Goal: Find specific page/section: Find specific page/section

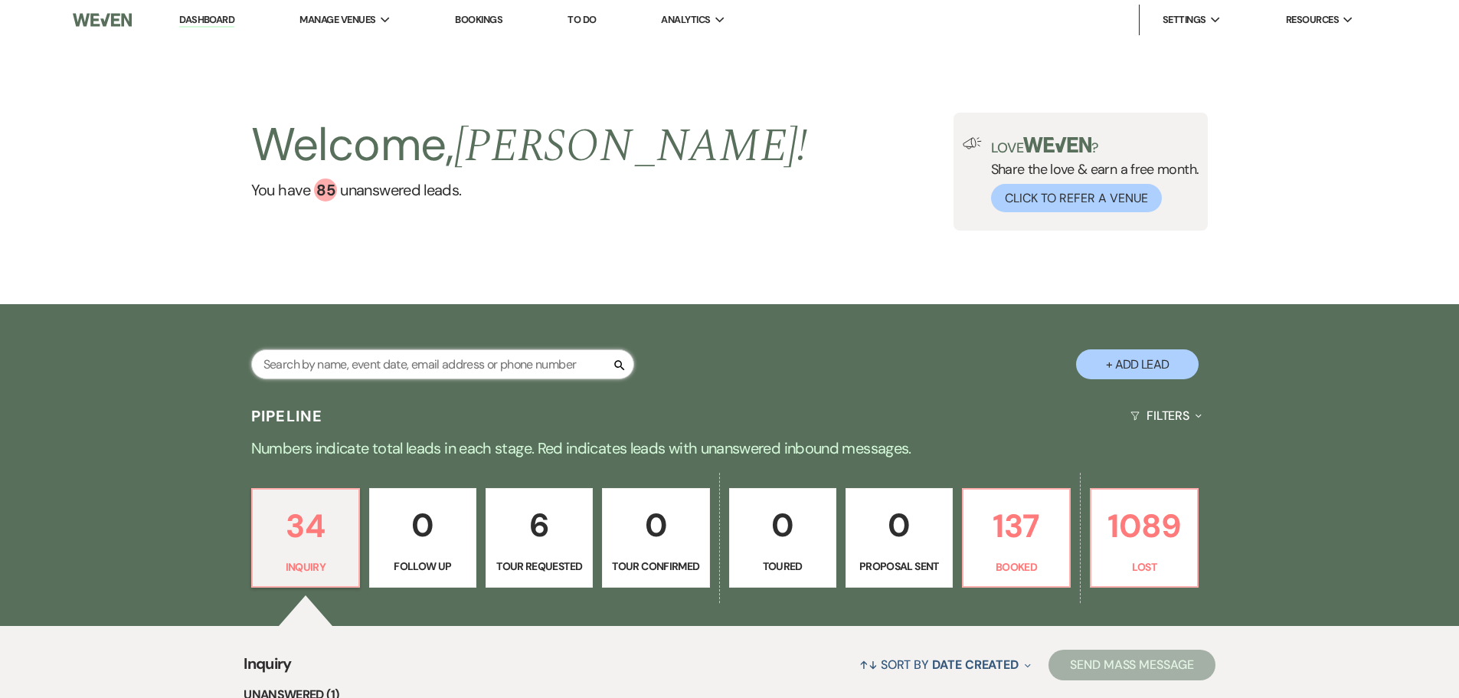
click at [418, 363] on input "text" at bounding box center [442, 364] width 383 height 30
type input "mand"
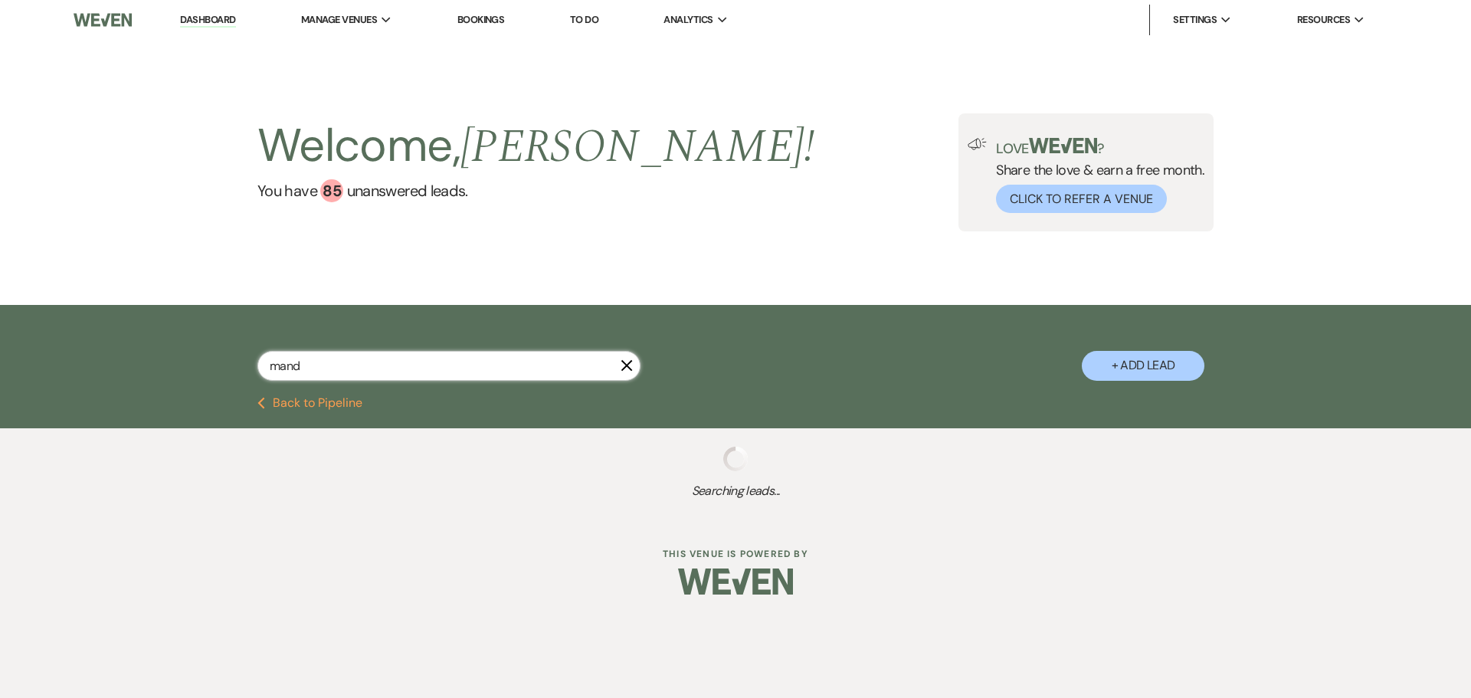
select select "8"
select select "5"
select select "8"
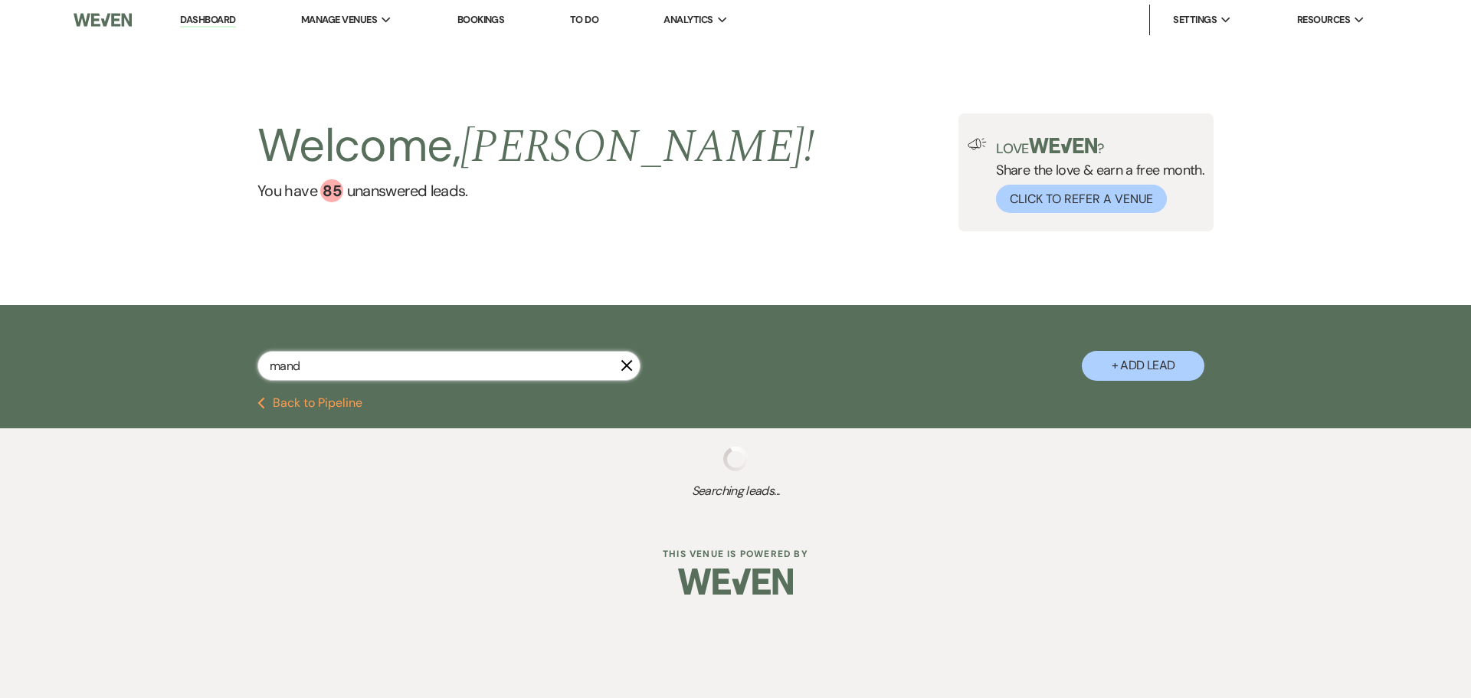
select select "5"
select select "8"
select select "7"
select select "8"
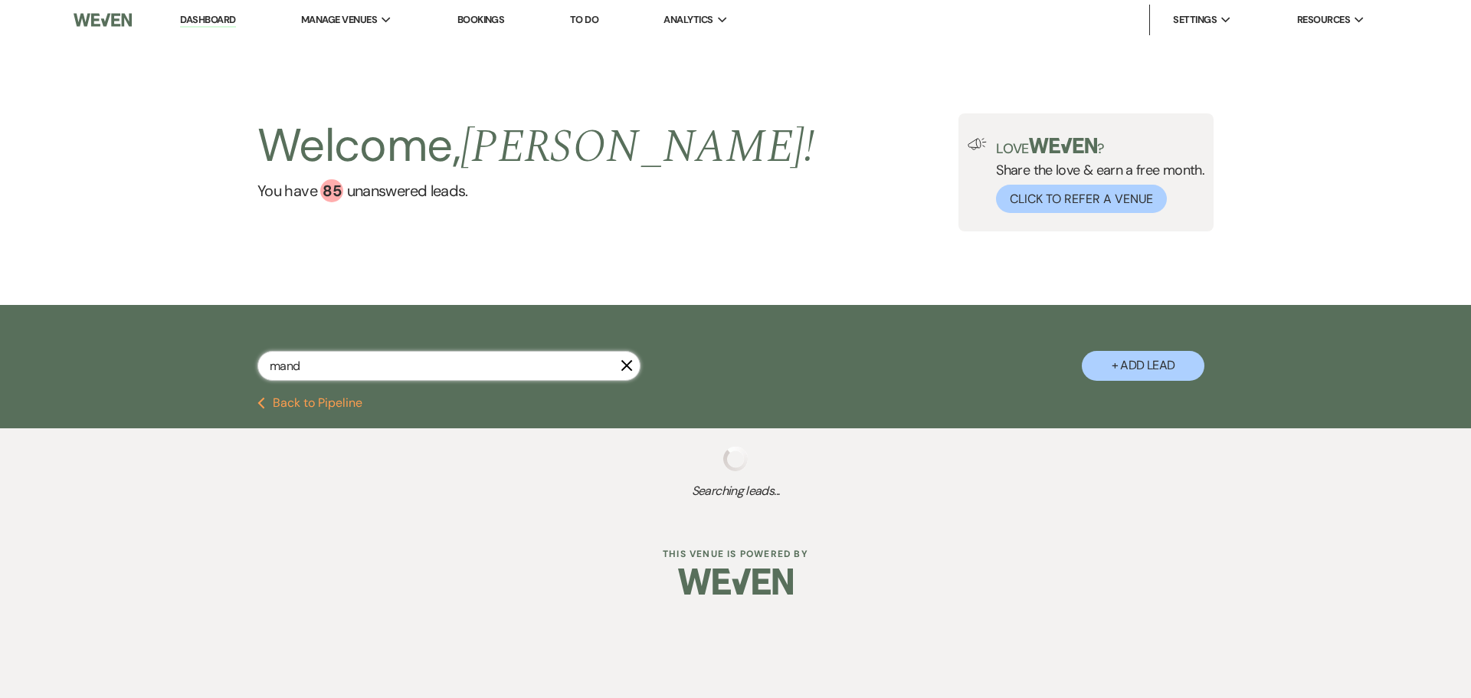
select select "8"
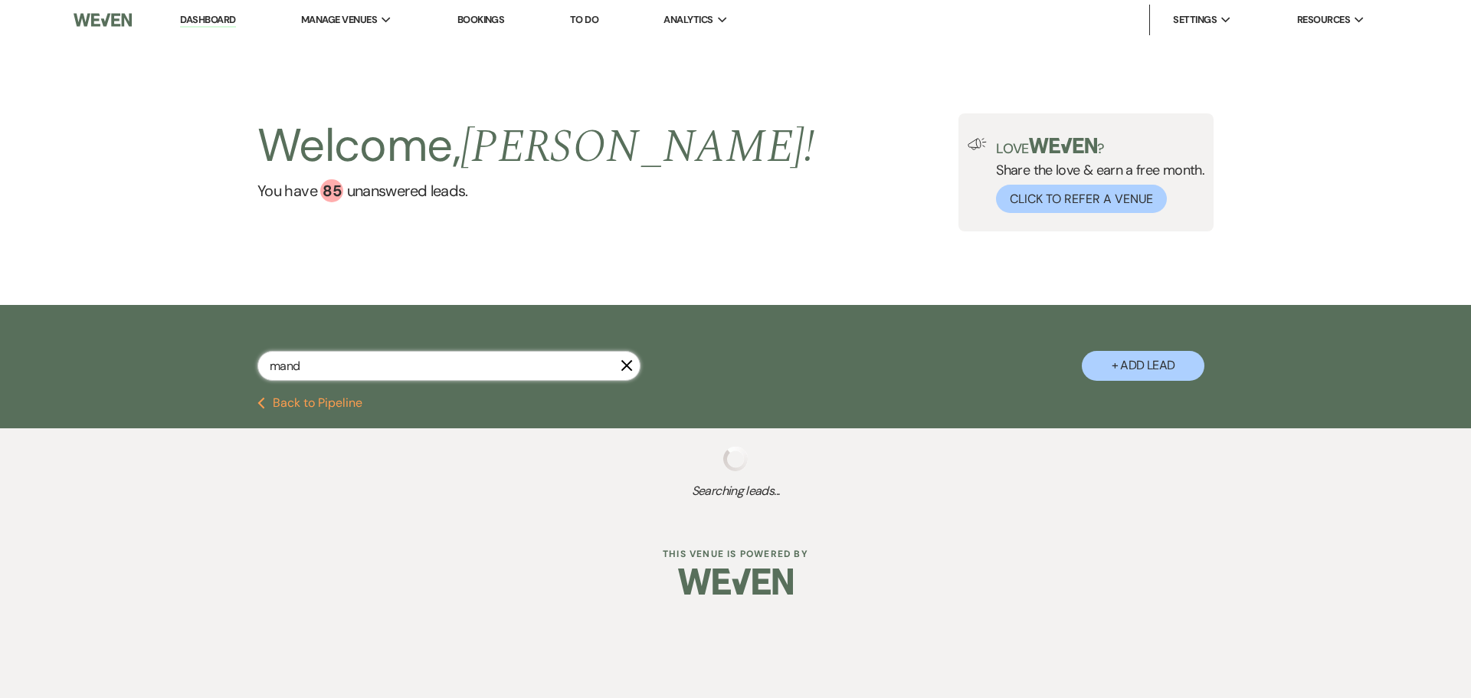
select select "8"
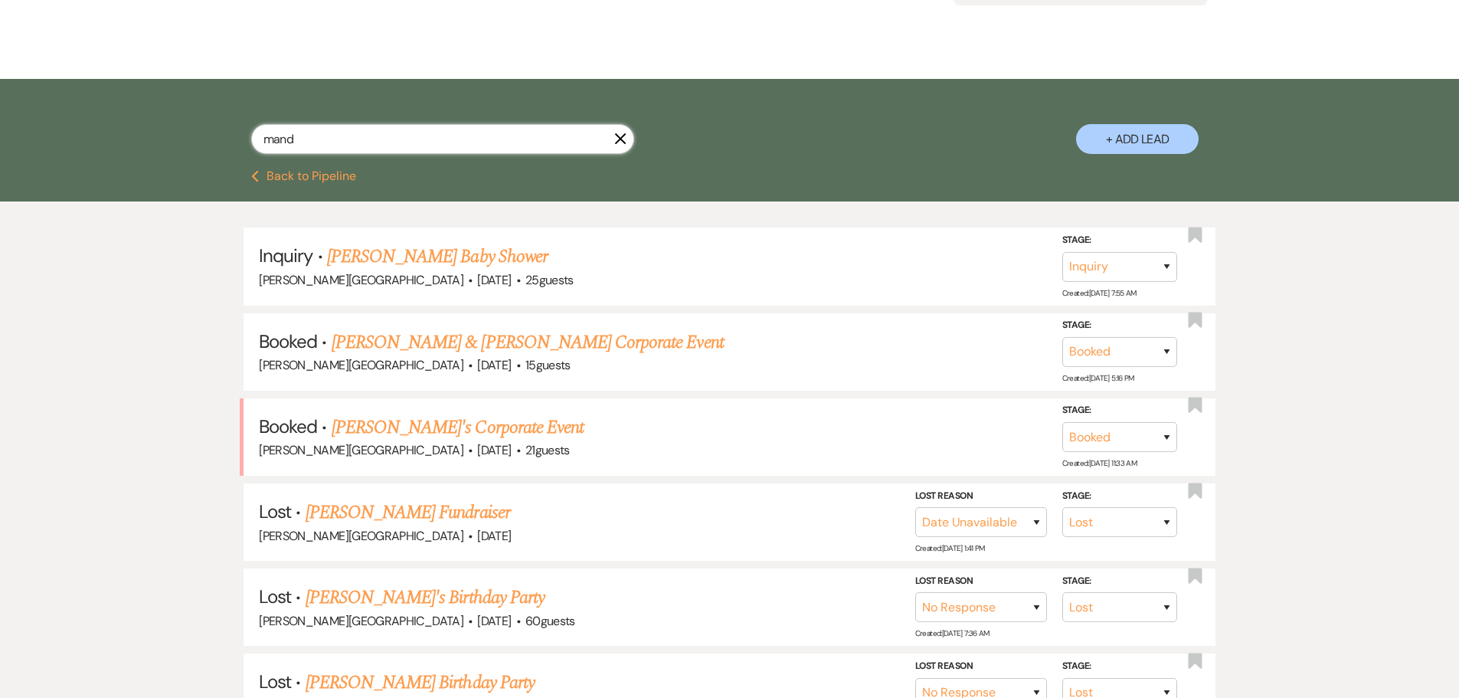
scroll to position [230, 0]
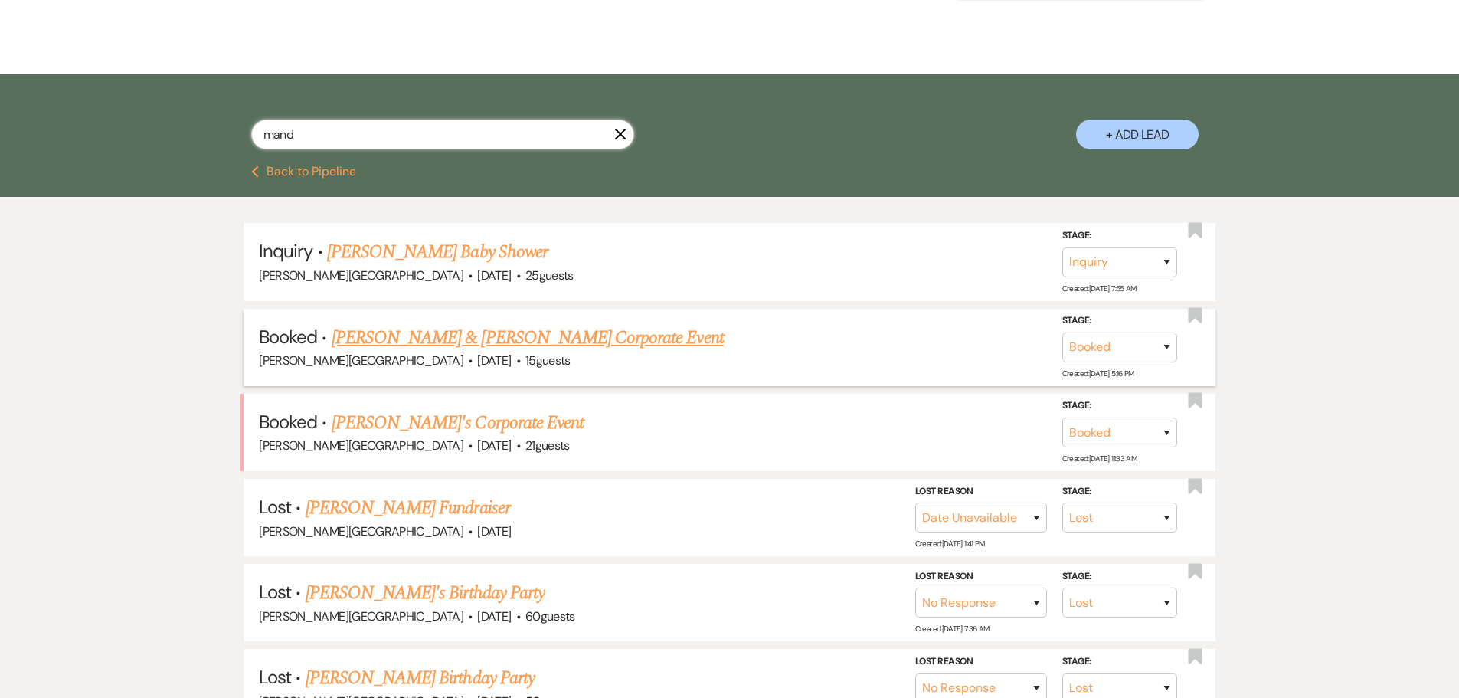
type input "mand"
click at [378, 333] on link "[PERSON_NAME] & [PERSON_NAME] Corporate Event" at bounding box center [528, 338] width 392 height 28
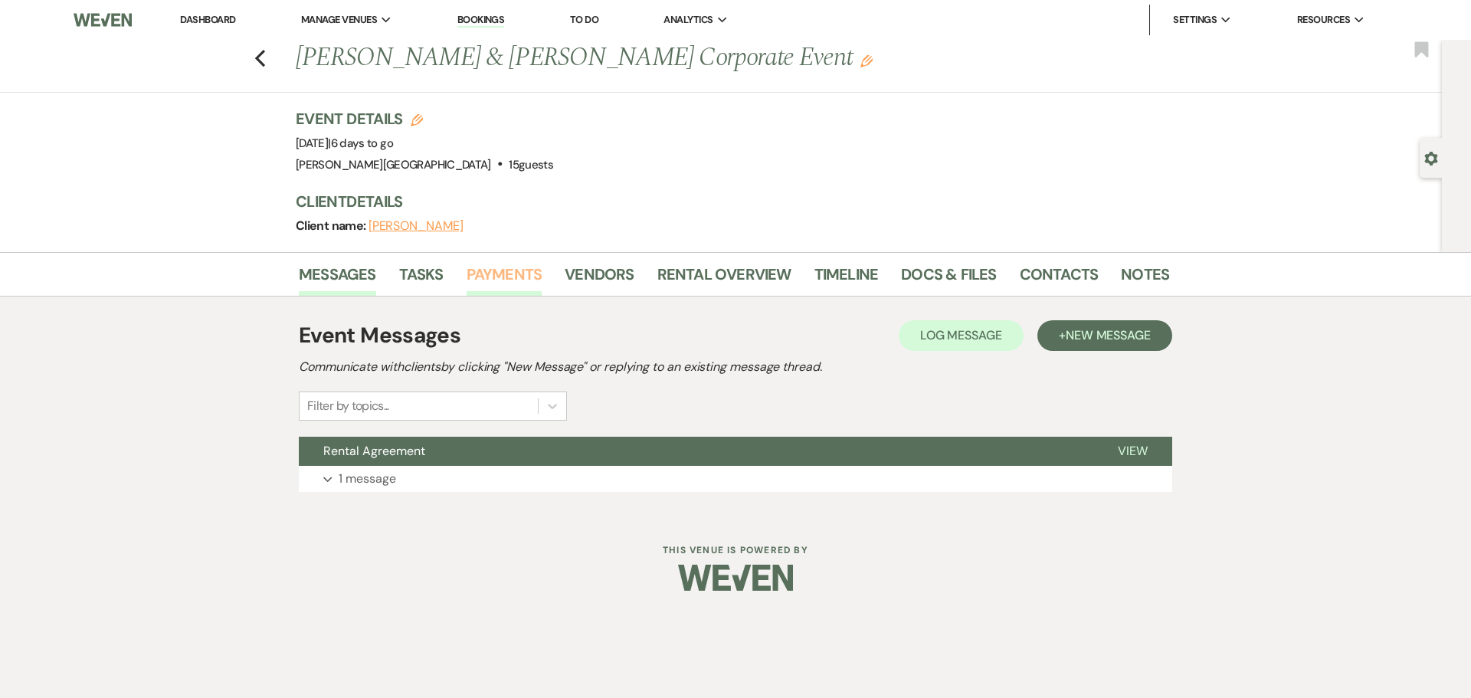
click at [497, 266] on link "Payments" at bounding box center [505, 279] width 76 height 34
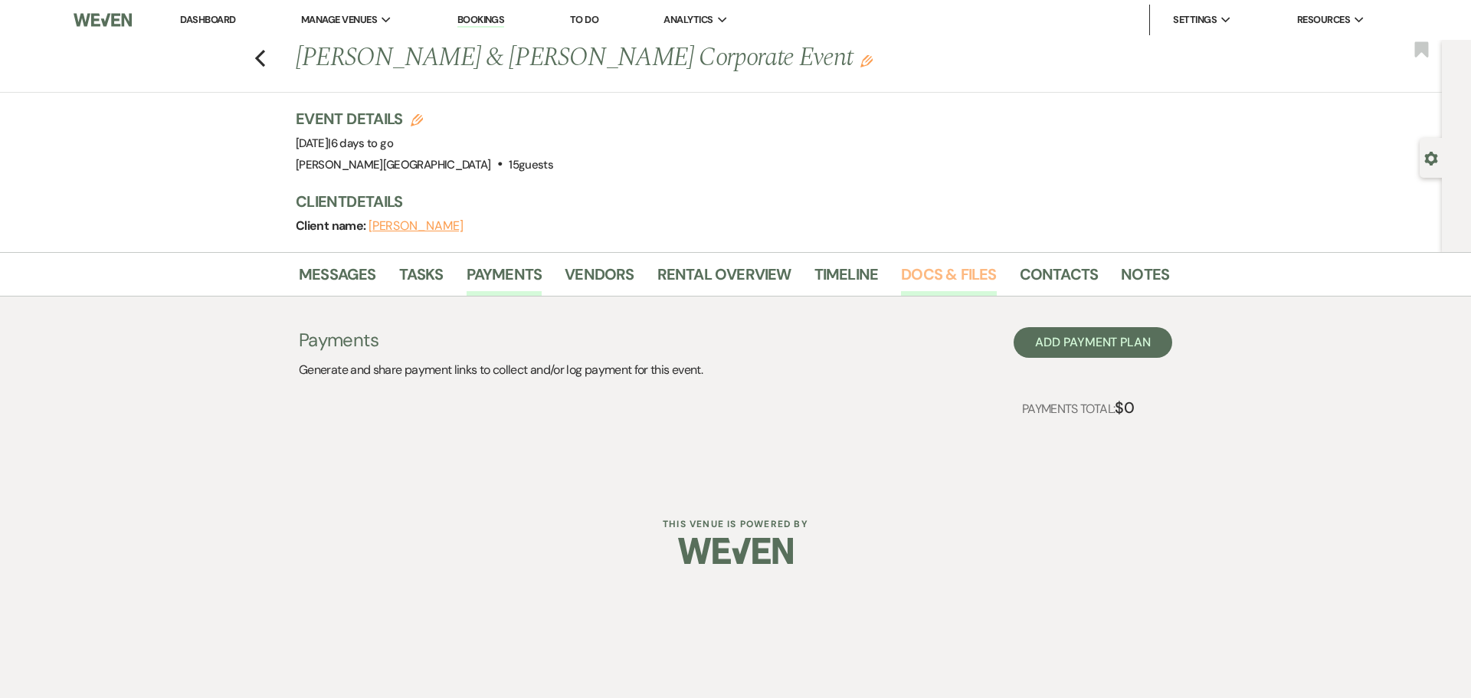
click at [948, 273] on link "Docs & Files" at bounding box center [948, 279] width 95 height 34
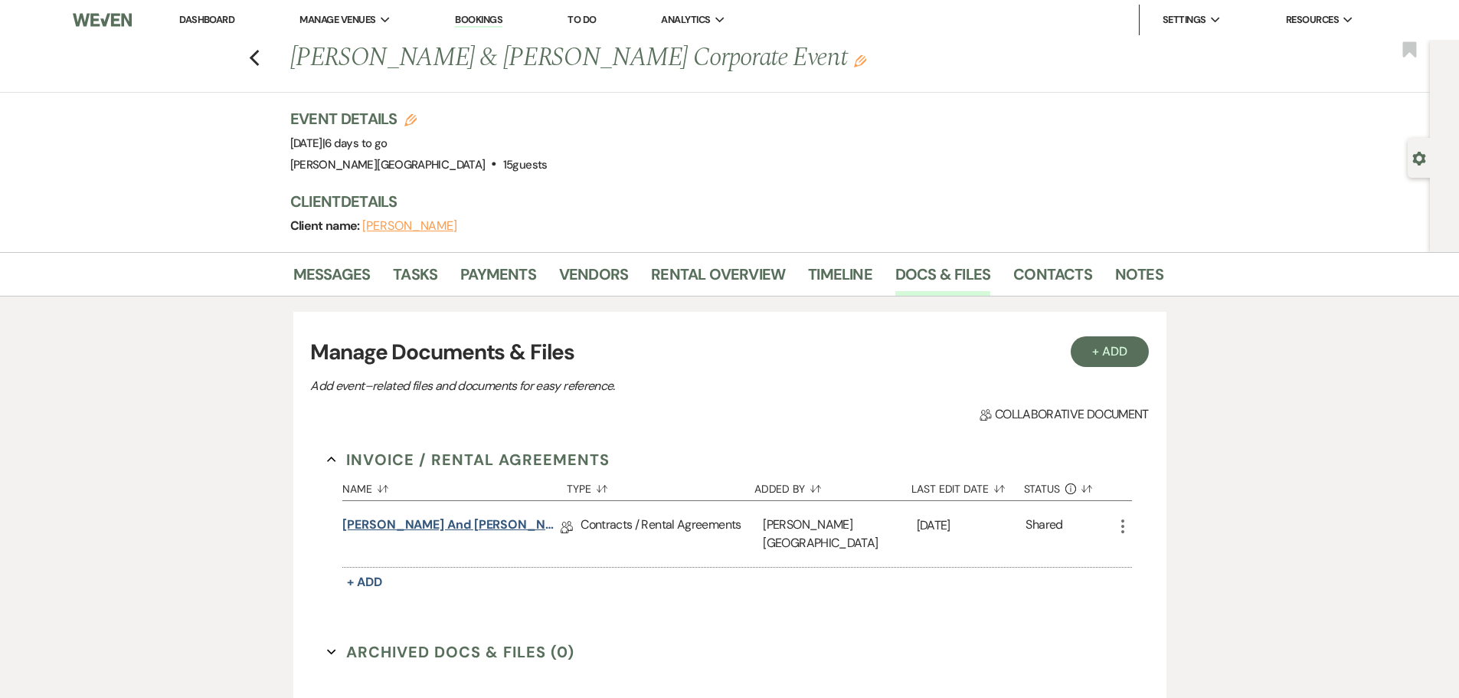
click at [481, 525] on link "[PERSON_NAME] and [PERSON_NAME] Foundation Rental Agreement" at bounding box center [451, 528] width 218 height 24
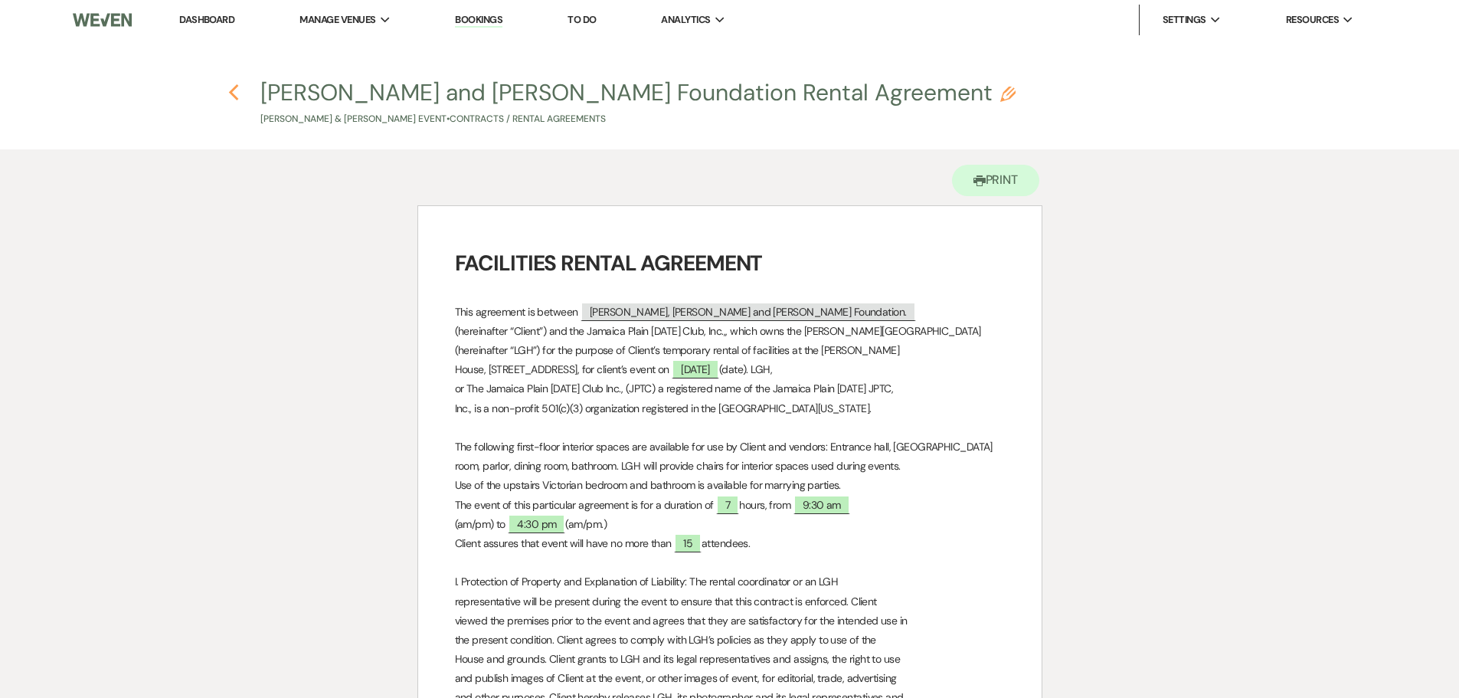
click at [237, 86] on use "button" at bounding box center [234, 92] width 10 height 17
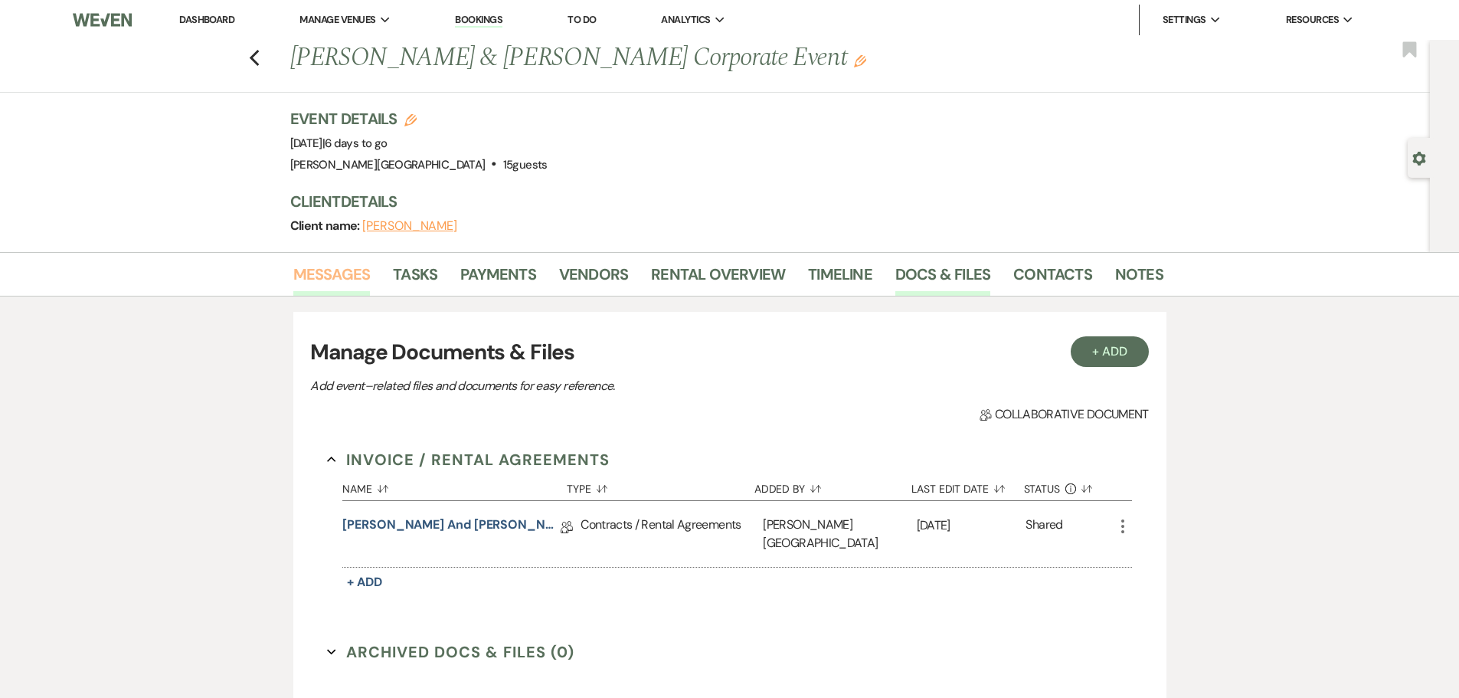
click at [324, 270] on link "Messages" at bounding box center [331, 279] width 77 height 34
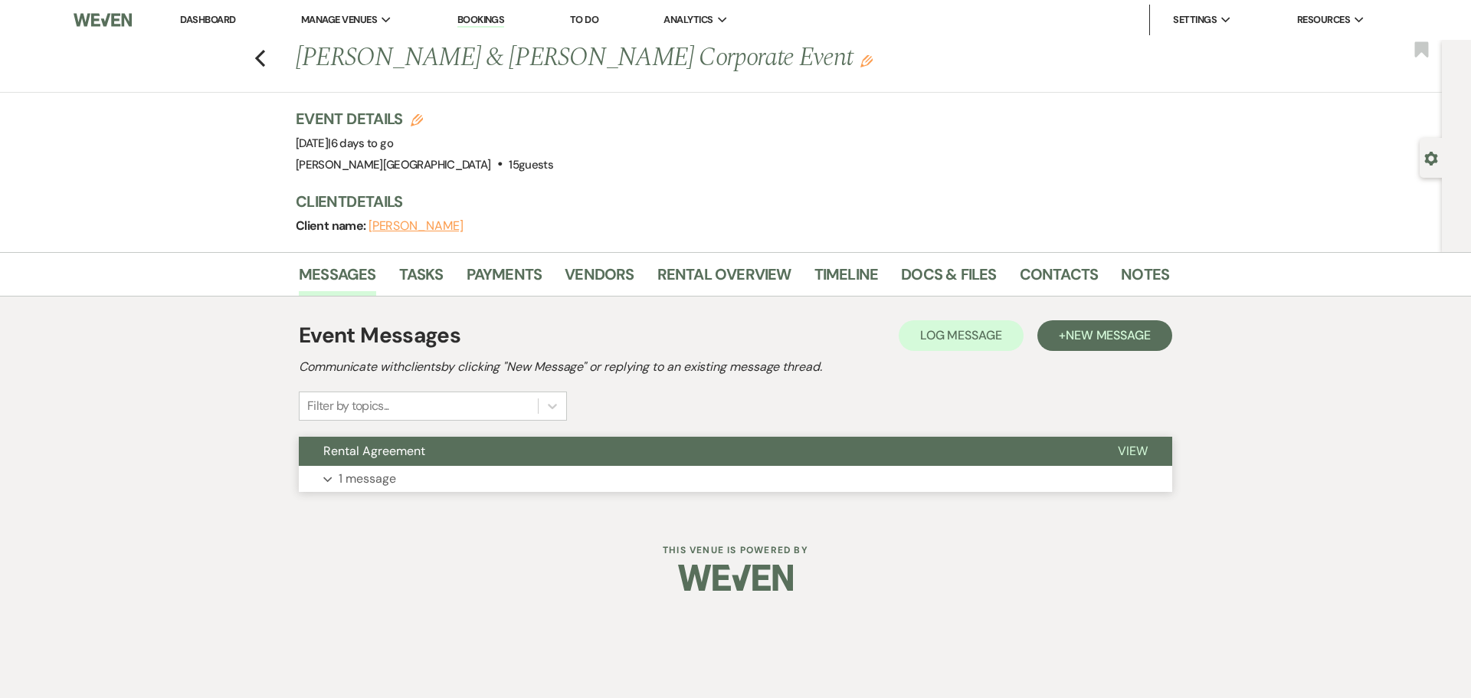
click at [331, 479] on use "button" at bounding box center [327, 479] width 8 height 5
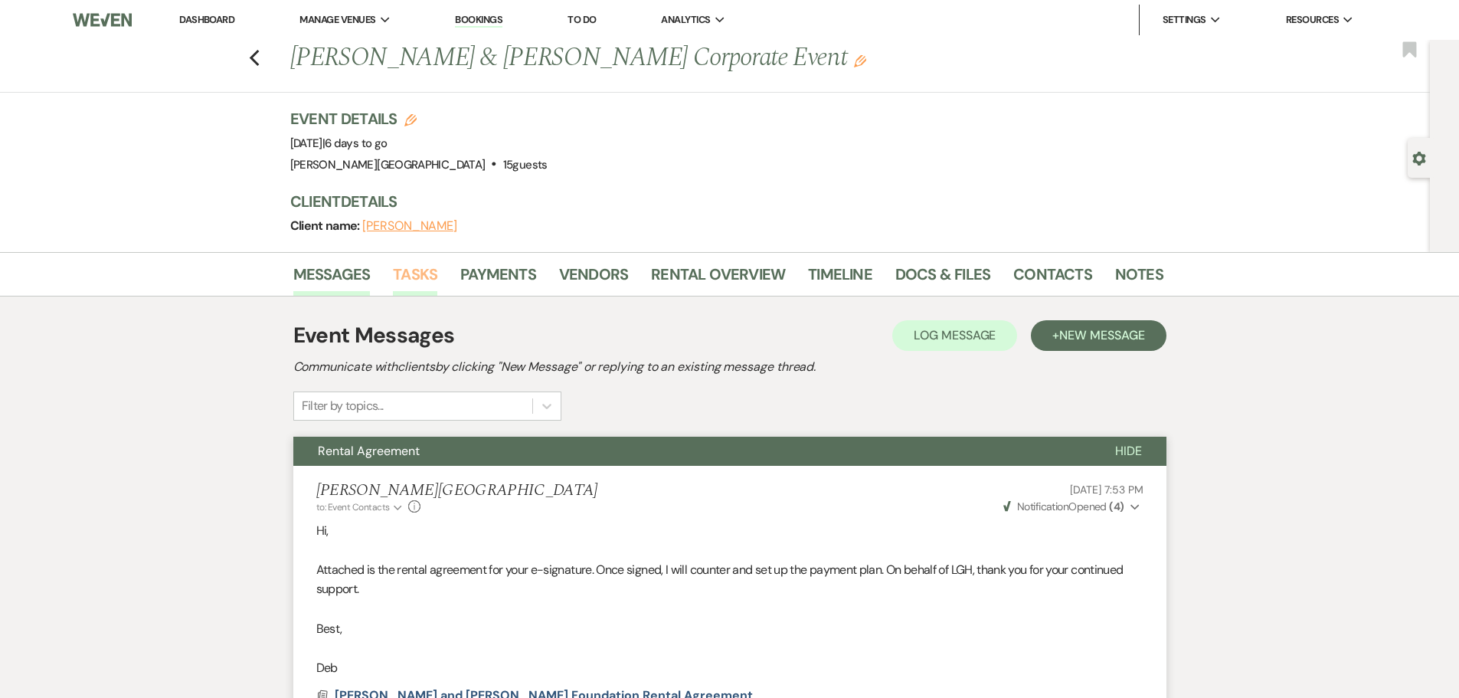
click at [421, 271] on link "Tasks" at bounding box center [415, 279] width 44 height 34
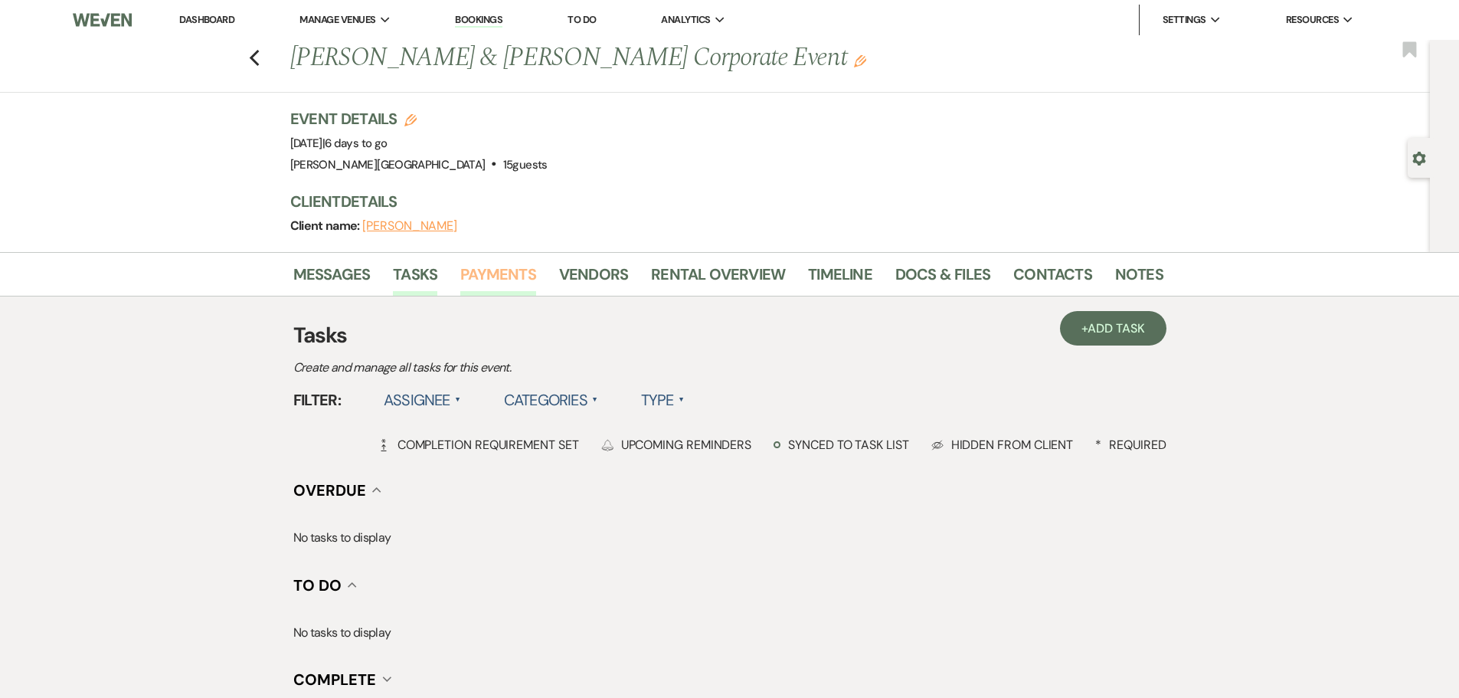
click at [503, 270] on link "Payments" at bounding box center [498, 279] width 76 height 34
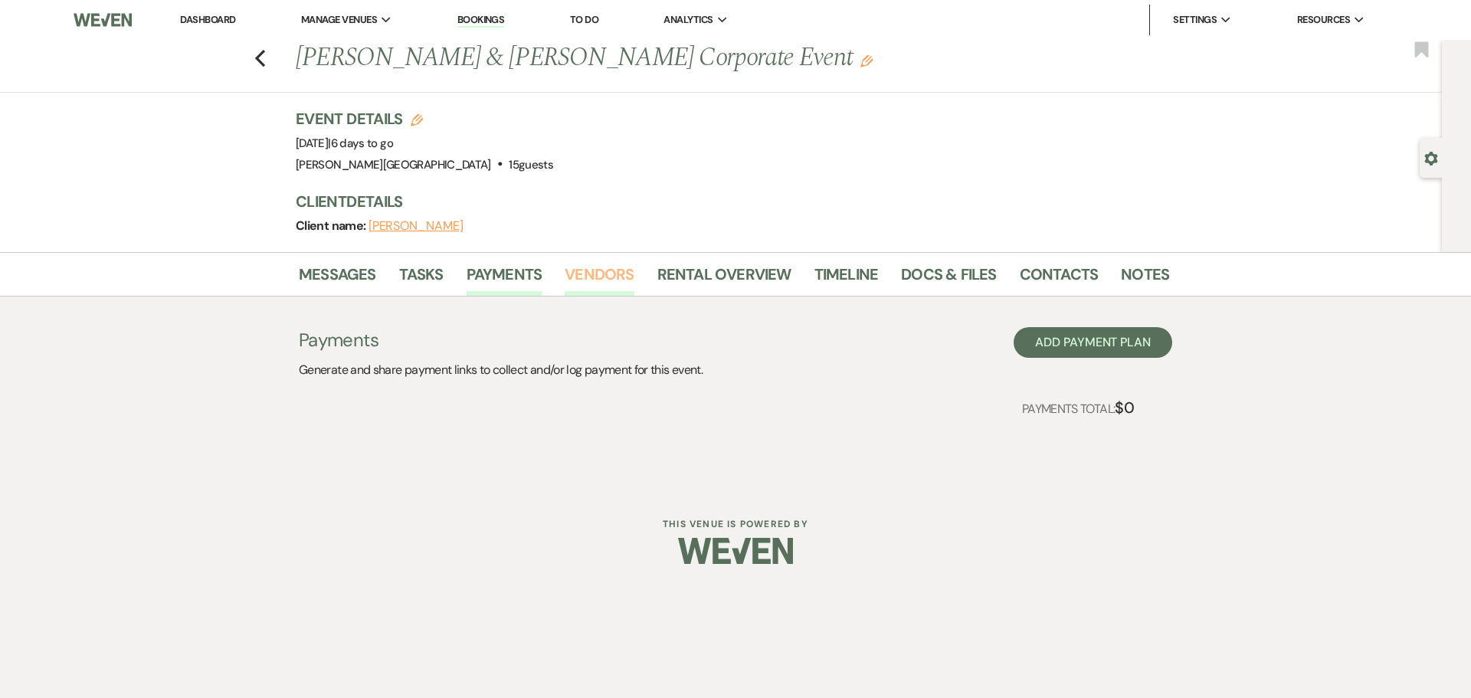
click at [594, 272] on link "Vendors" at bounding box center [599, 279] width 69 height 34
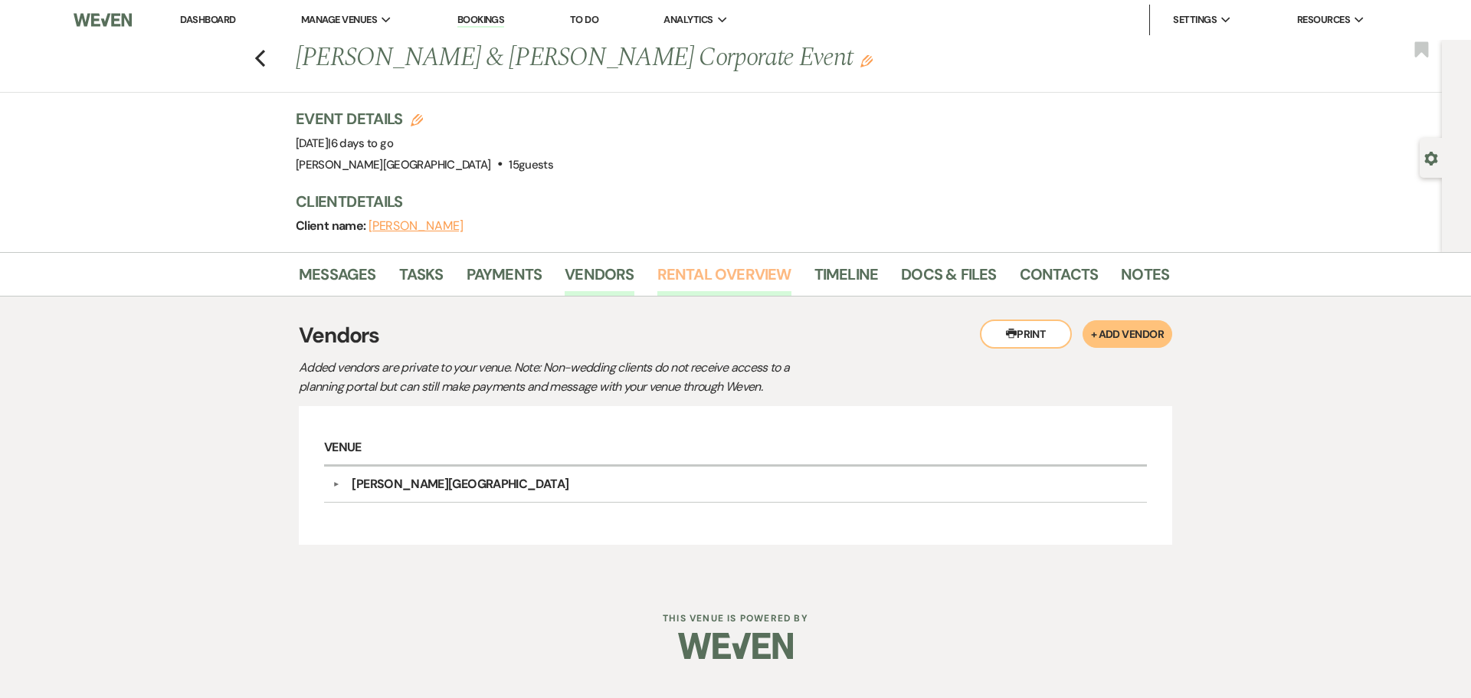
click at [685, 270] on link "Rental Overview" at bounding box center [724, 279] width 134 height 34
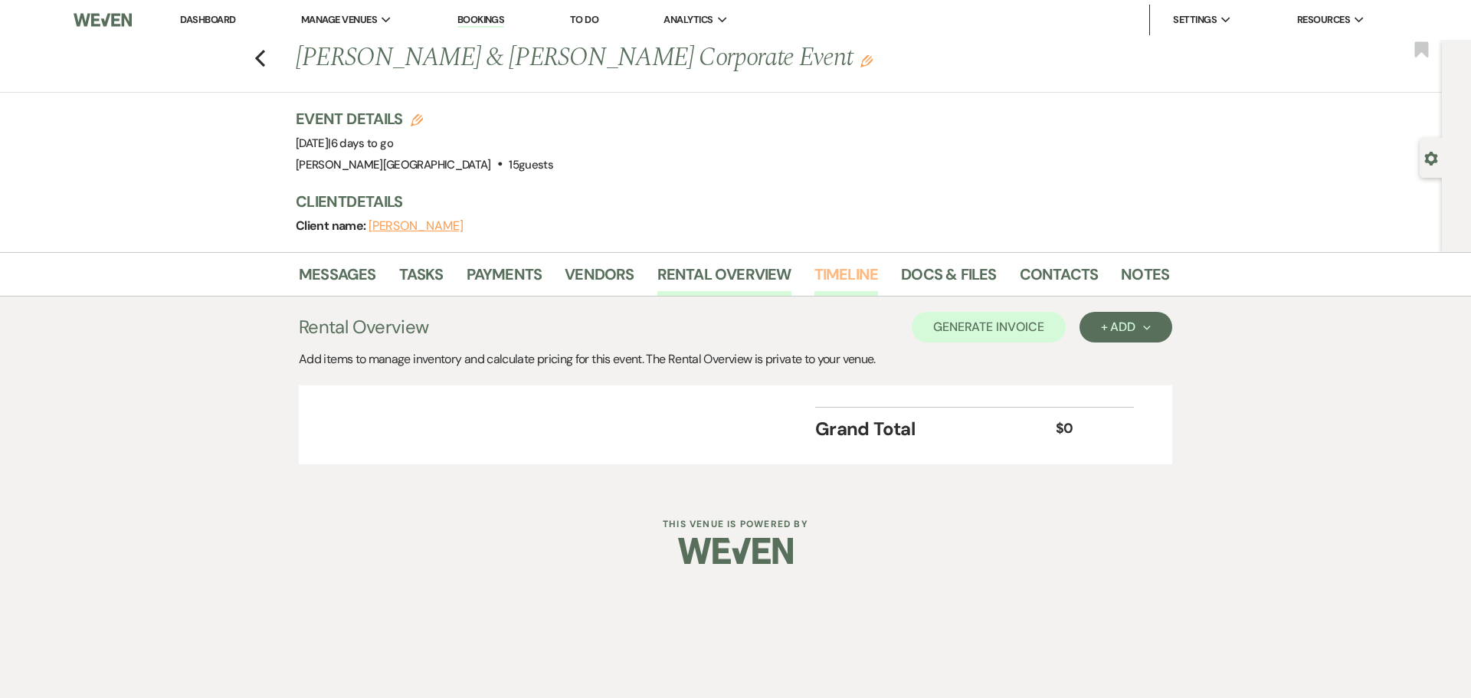
click at [840, 270] on link "Timeline" at bounding box center [846, 279] width 64 height 34
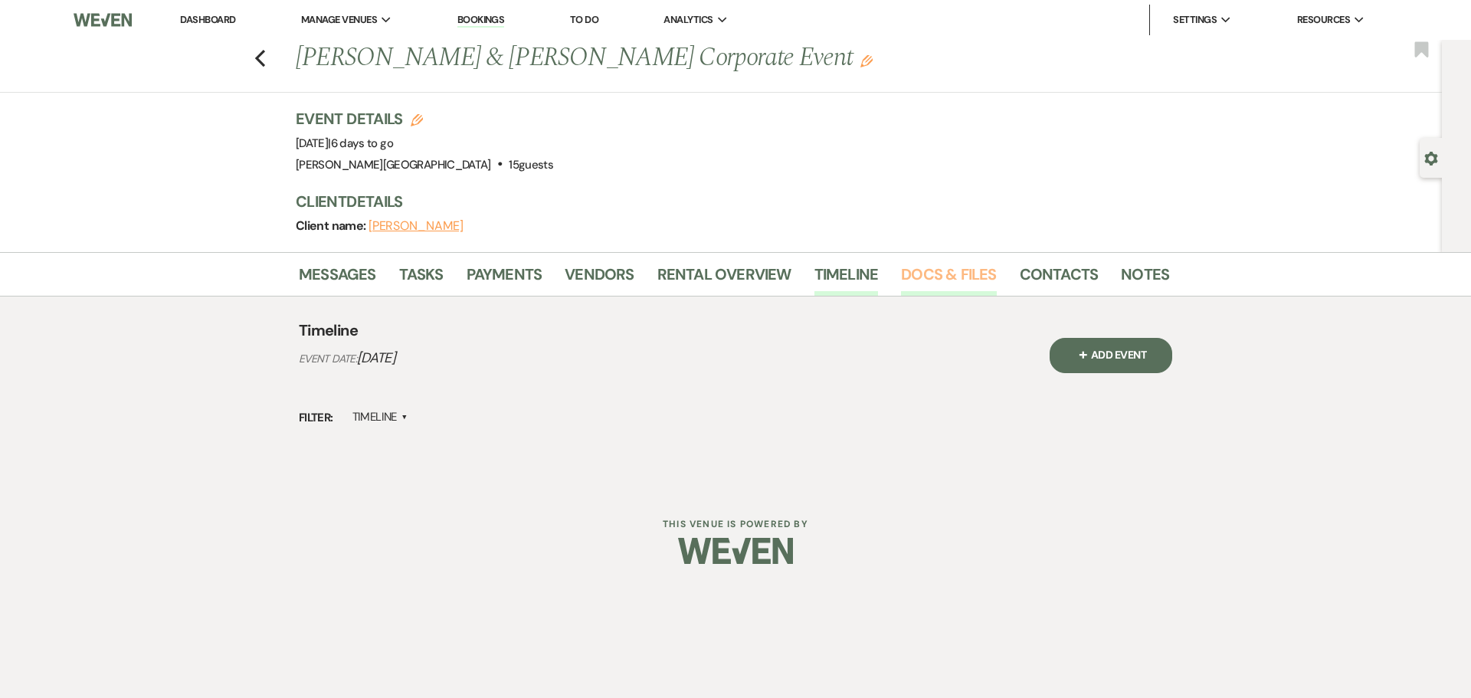
click at [918, 268] on link "Docs & Files" at bounding box center [948, 279] width 95 height 34
